Goal: Transaction & Acquisition: Purchase product/service

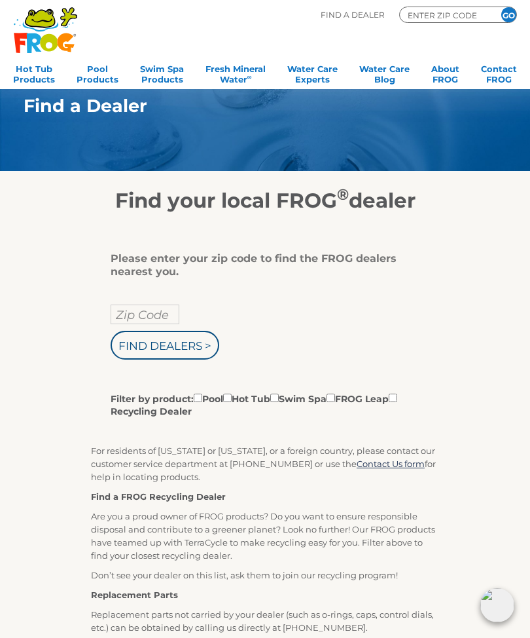
click at [202, 400] on input "Filter by product: Pool Hot Tub Swim Spa FROG Leap Recycling Dealer" at bounding box center [198, 398] width 9 height 9
checkbox input "true"
click at [123, 324] on input "Zip Code" at bounding box center [145, 315] width 69 height 20
type input "Zip Code"
click at [141, 314] on input "text" at bounding box center [145, 315] width 69 height 20
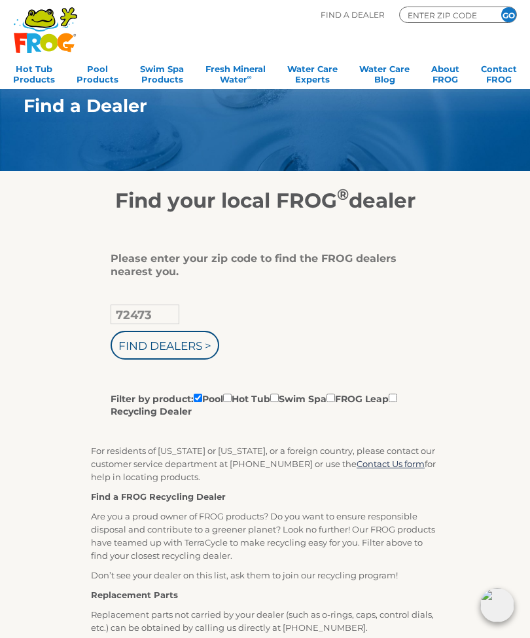
type input "72473"
click at [143, 348] on input "Find Dealers >" at bounding box center [165, 345] width 109 height 29
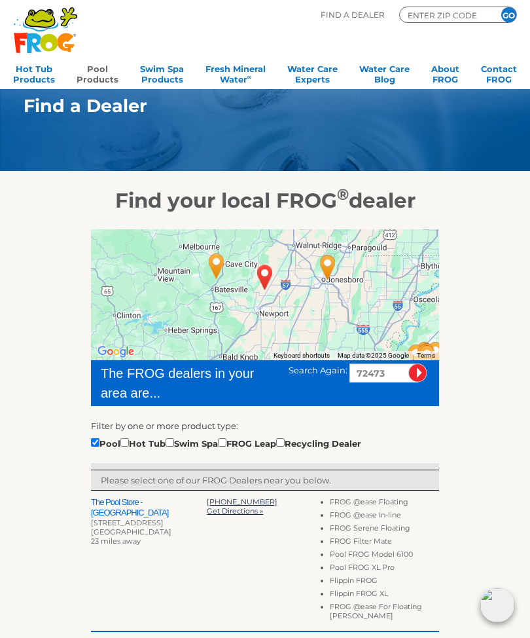
click at [113, 77] on link "Pool Products" at bounding box center [98, 73] width 42 height 26
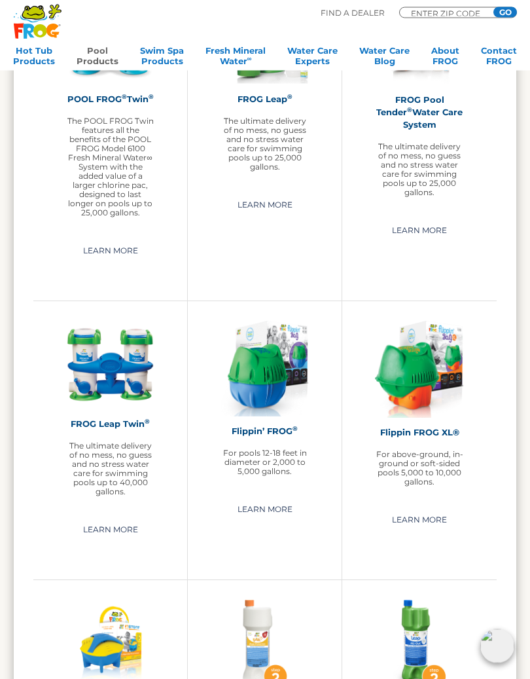
scroll to position [1760, 0]
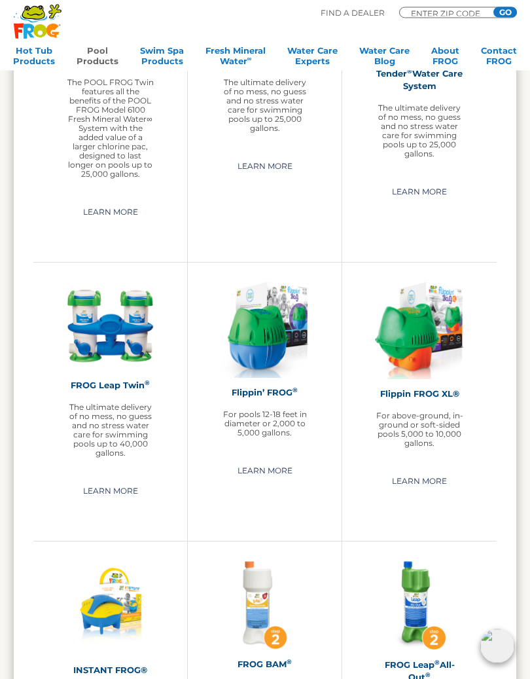
click at [284, 427] on p "For pools 12-18 feet in diameter or 2,000 to 5,000 gallons." at bounding box center [265, 425] width 88 height 28
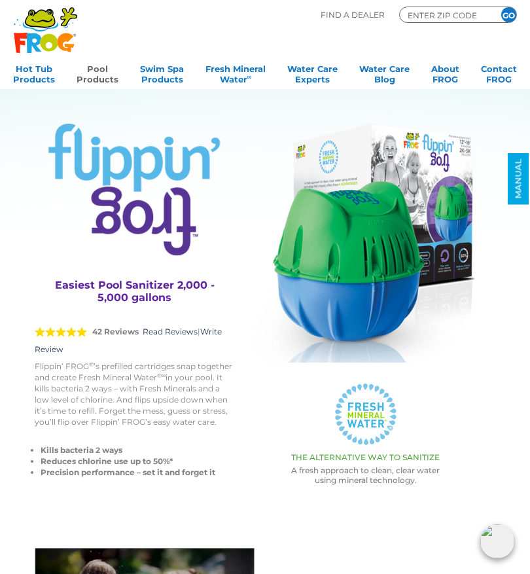
click at [353, 303] on img at bounding box center [365, 243] width 221 height 239
